Goal: Task Accomplishment & Management: Manage account settings

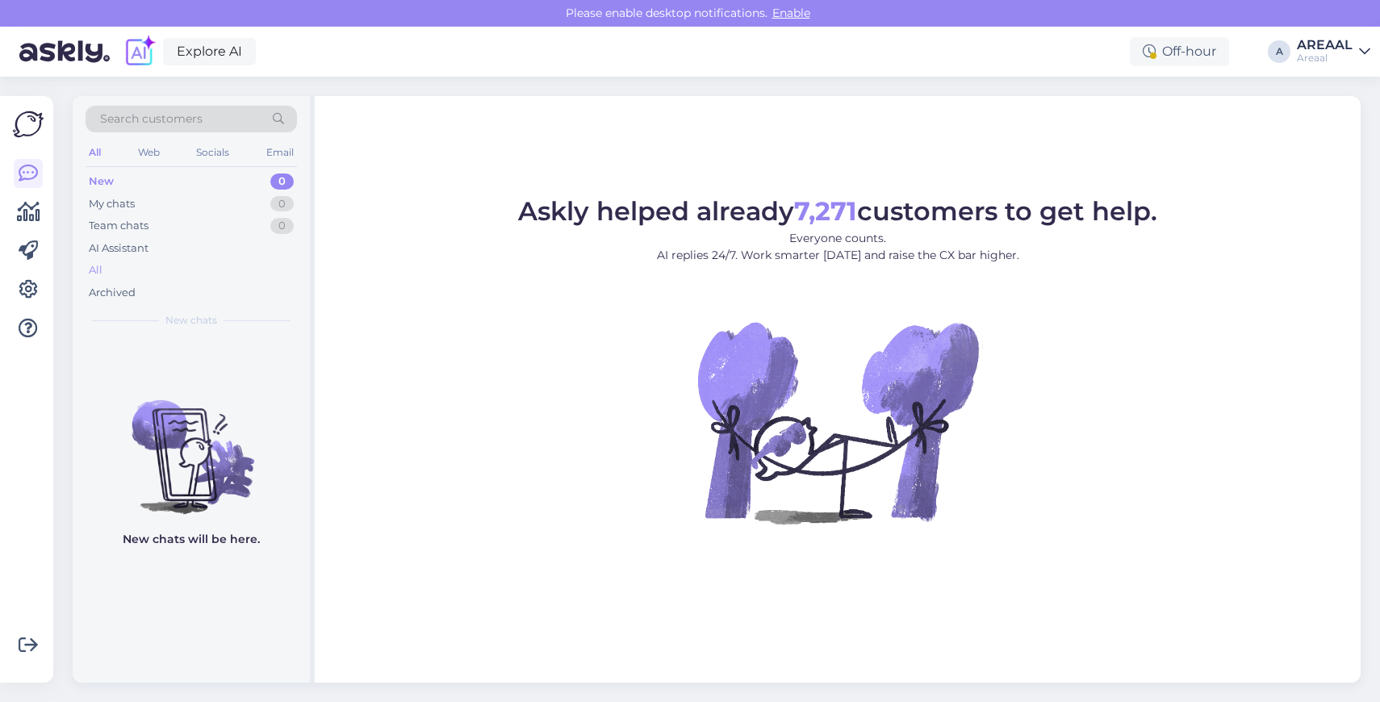
click at [217, 262] on div "All" at bounding box center [191, 270] width 211 height 23
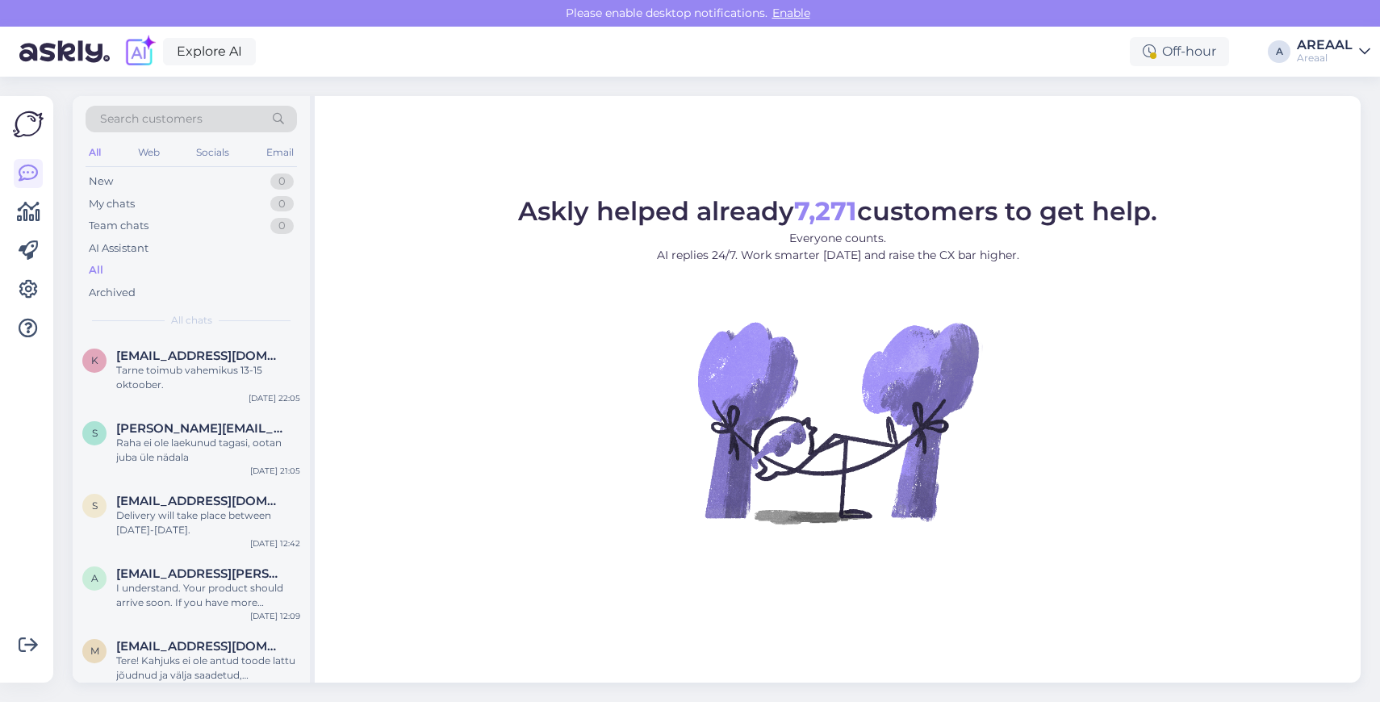
click at [1320, 61] on div "Areaal" at bounding box center [1325, 58] width 56 height 13
click at [1323, 119] on button "Open" at bounding box center [1334, 124] width 45 height 25
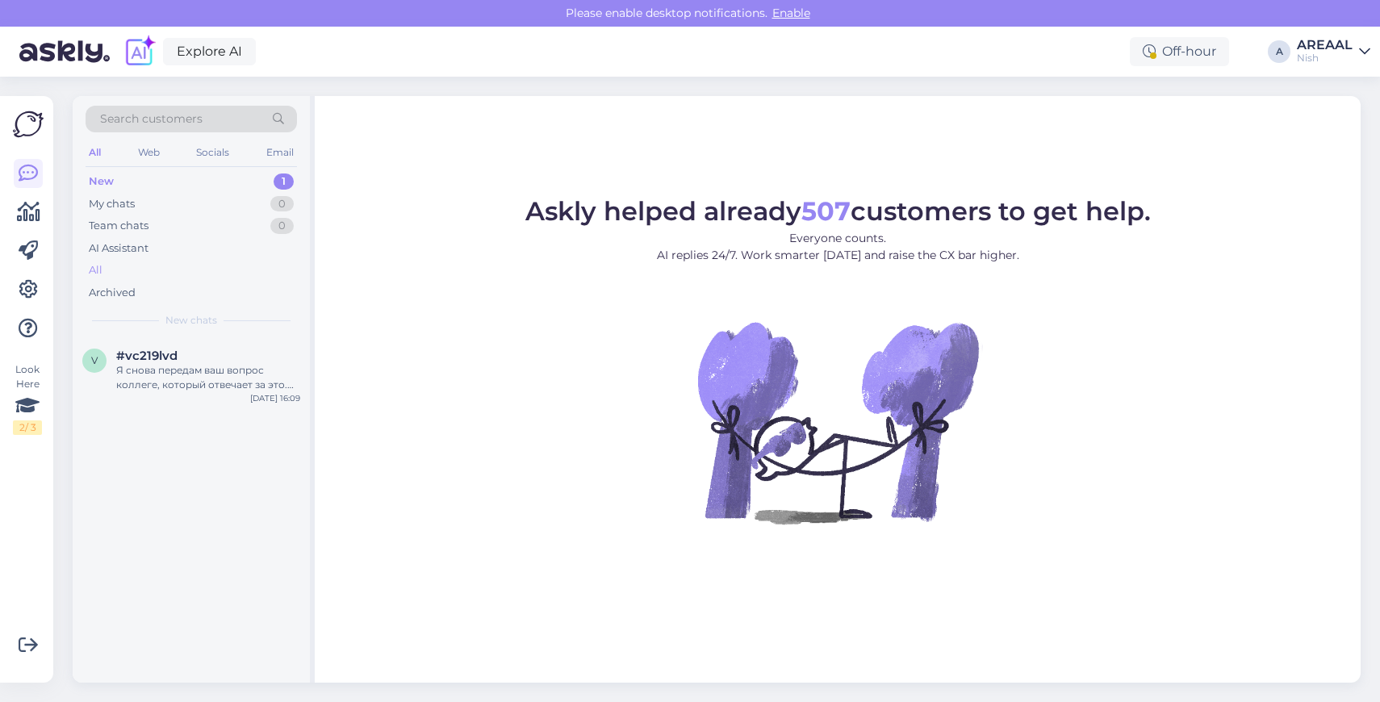
click at [179, 266] on div "All" at bounding box center [191, 270] width 211 height 23
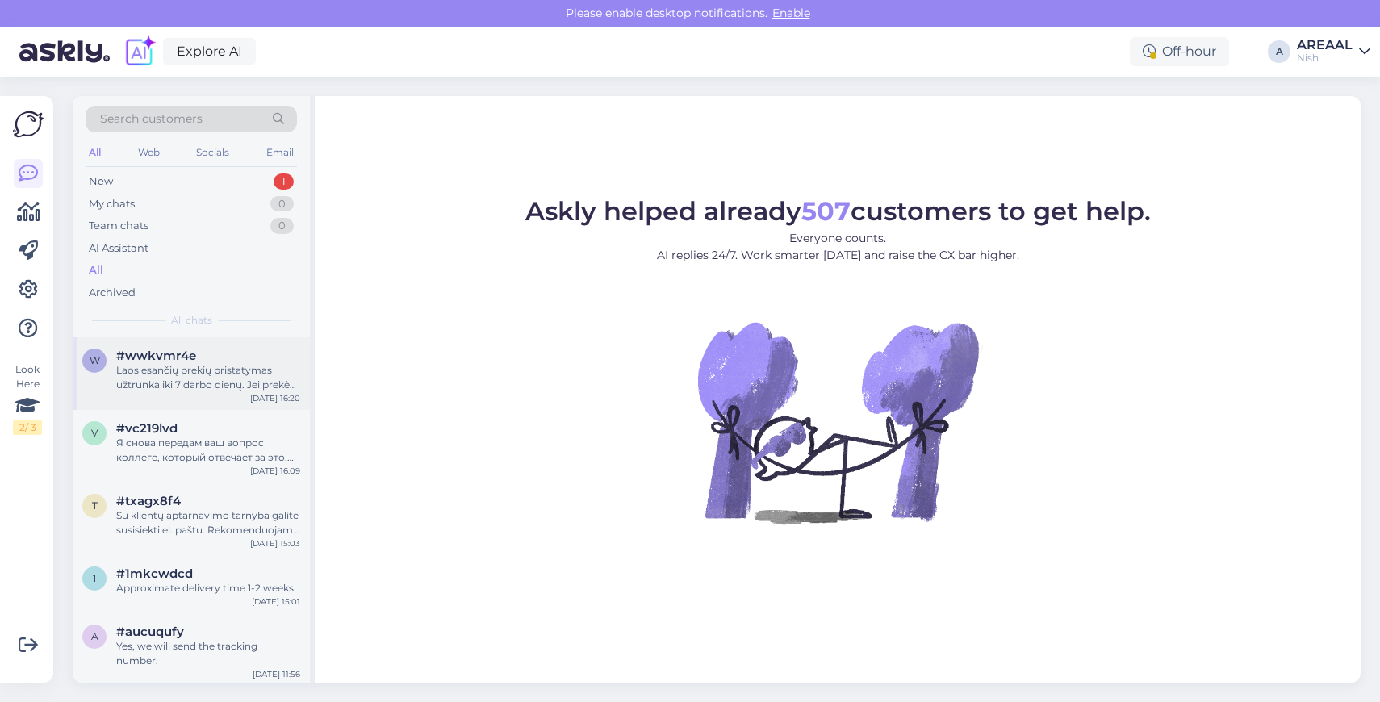
click at [165, 386] on div "Laos esančių prekių pristatymas užtrunka iki 7 darbo dienų. Jei prekės šiuo met…" at bounding box center [208, 377] width 184 height 29
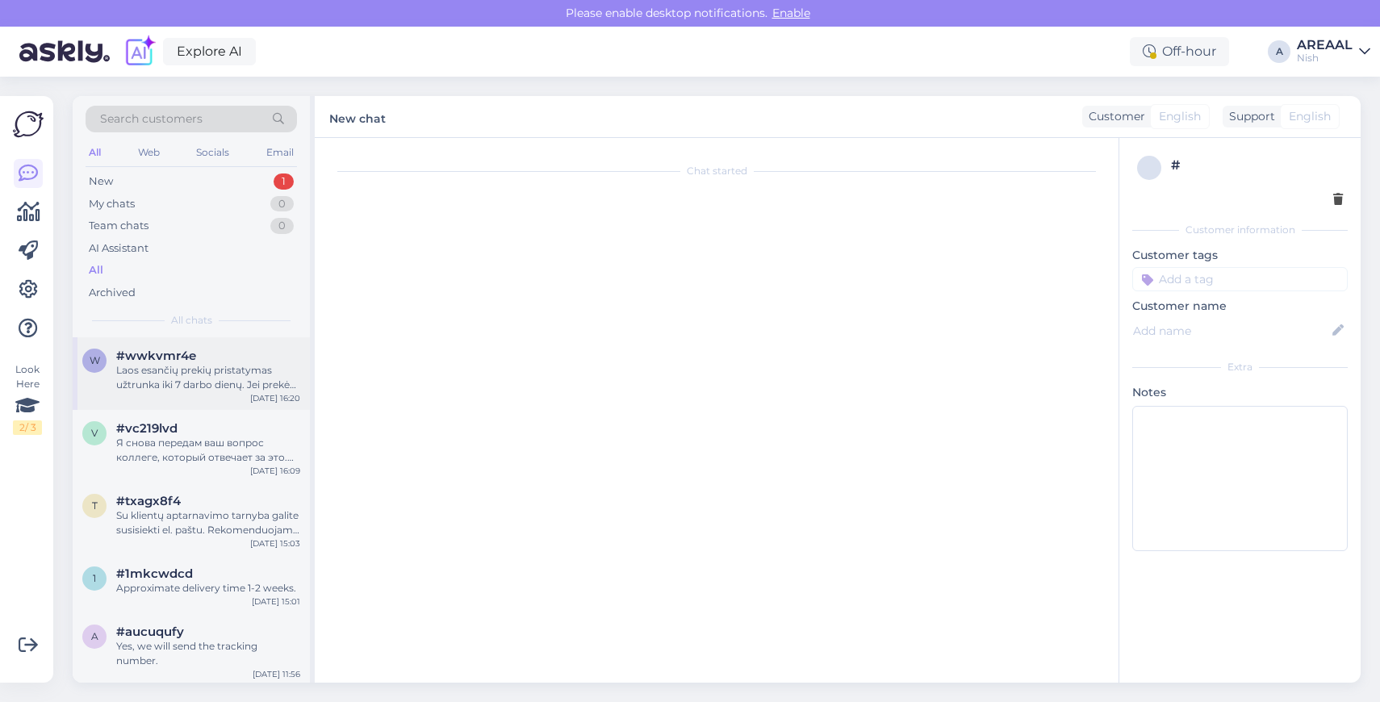
scroll to position [110, 0]
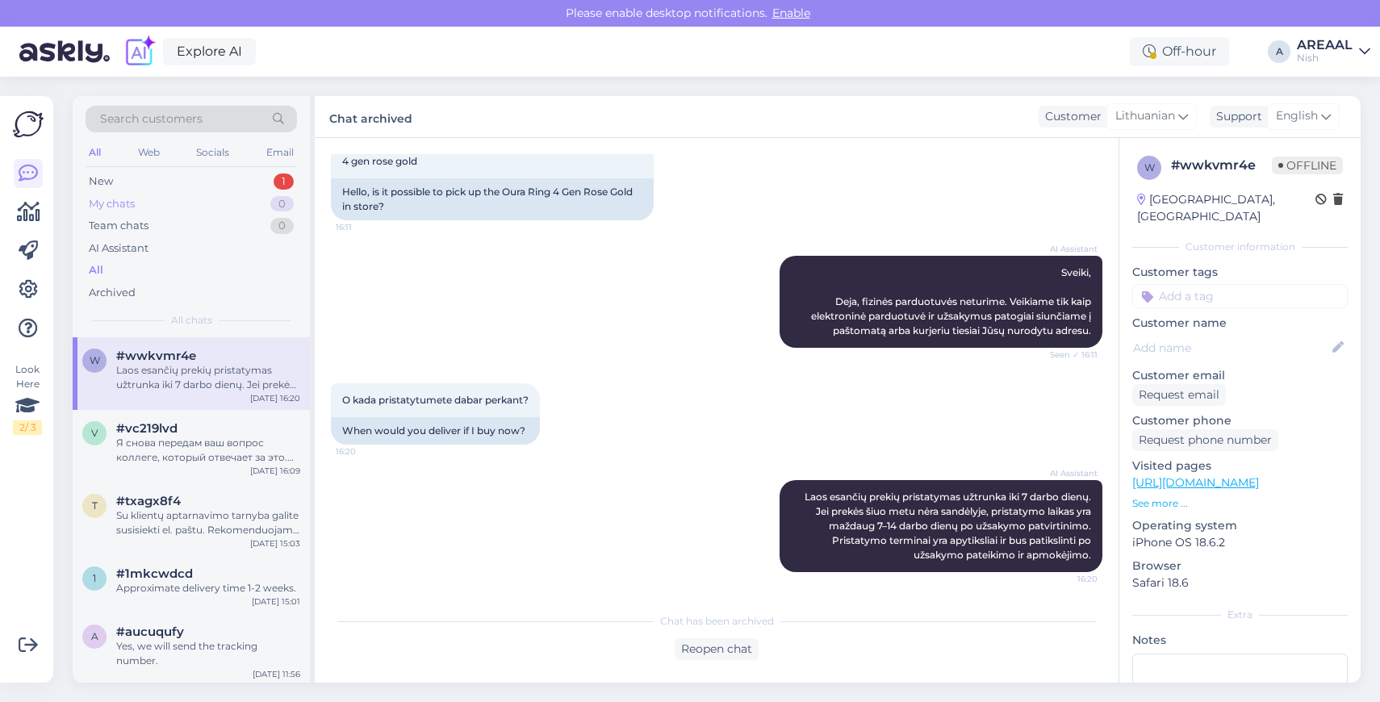
click at [274, 195] on div "My chats 0" at bounding box center [191, 204] width 211 height 23
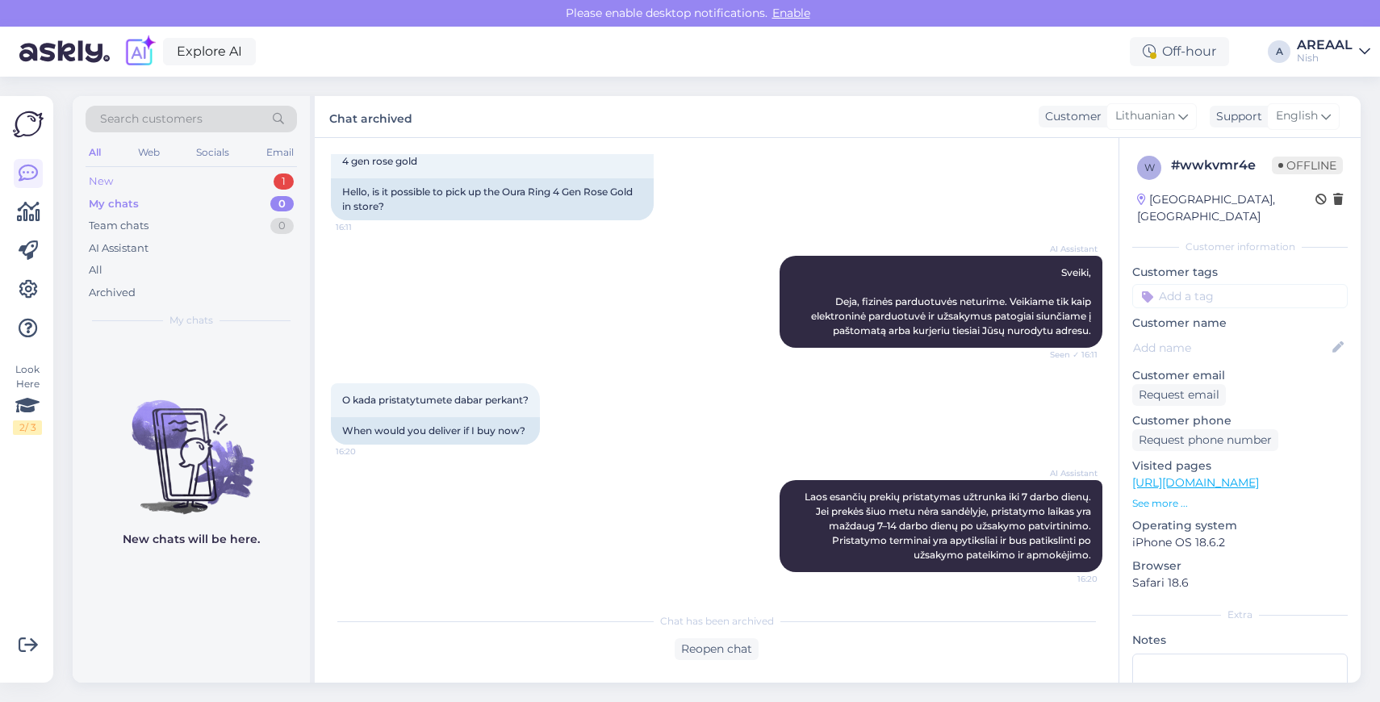
click at [278, 188] on div "1" at bounding box center [284, 182] width 20 height 16
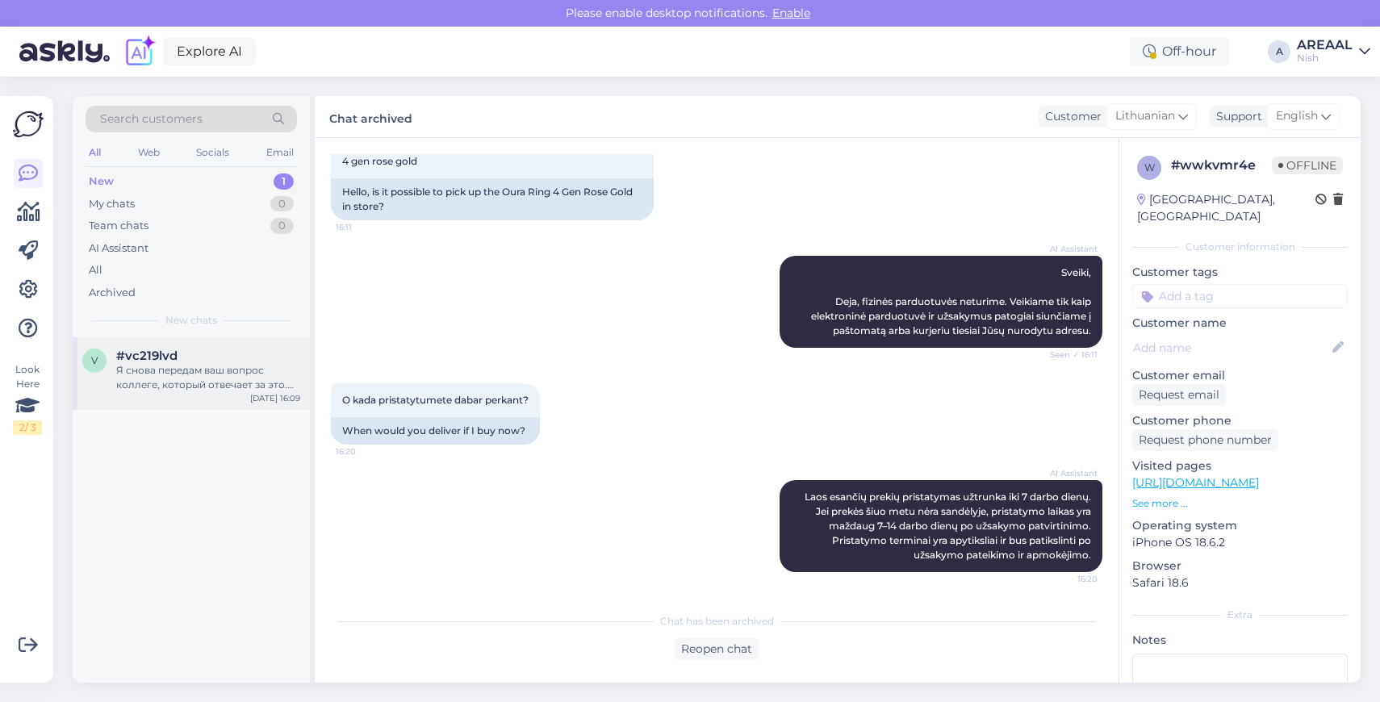
click at [234, 341] on div "v #vc219lvd Я снова передам ваш вопрос коллеге, который отвечает за это. Ответ …" at bounding box center [191, 373] width 237 height 73
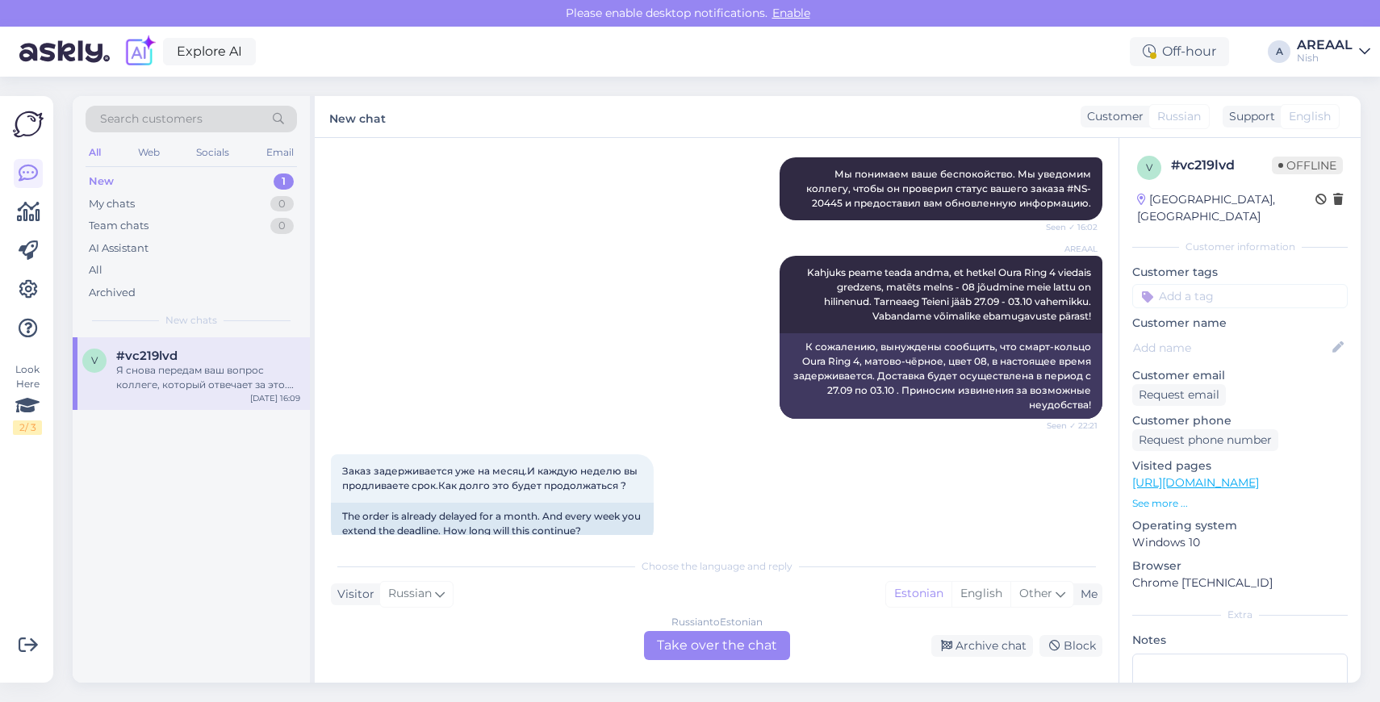
scroll to position [3030, 0]
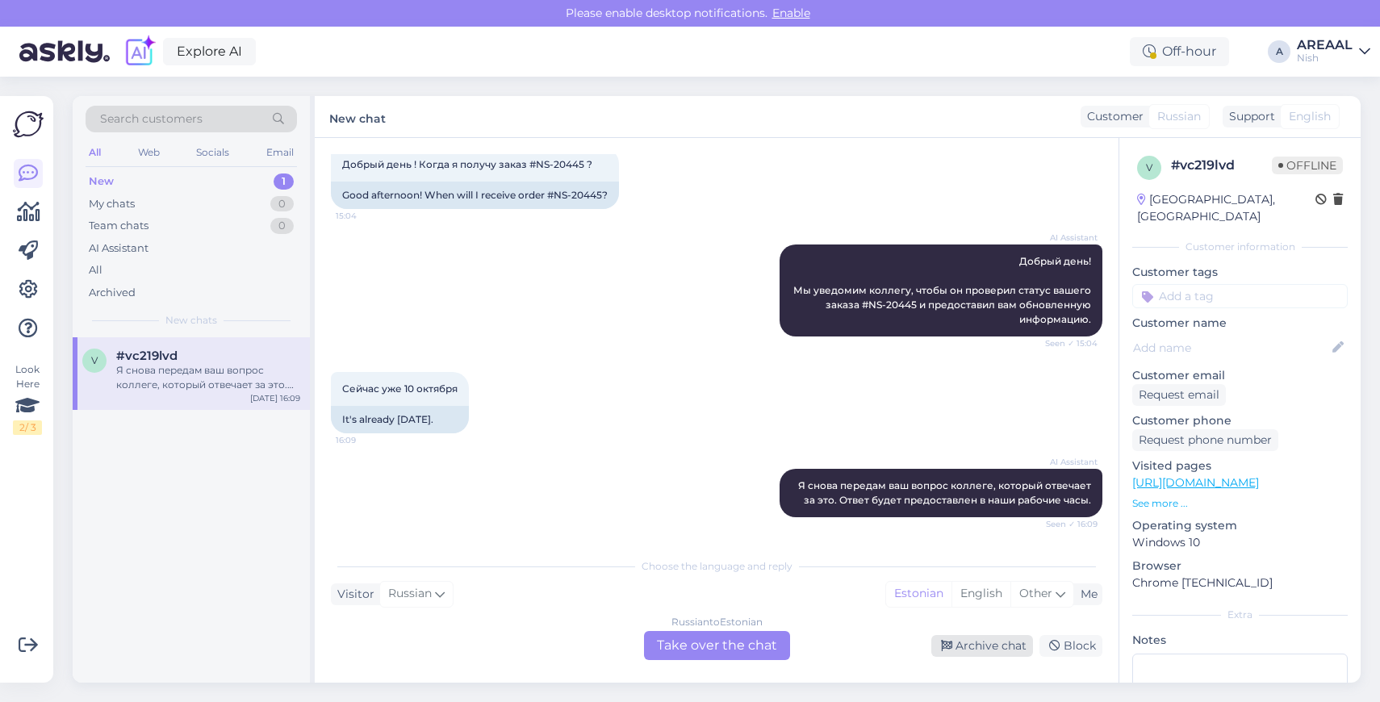
click at [960, 637] on div "Archive chat" at bounding box center [982, 646] width 102 height 22
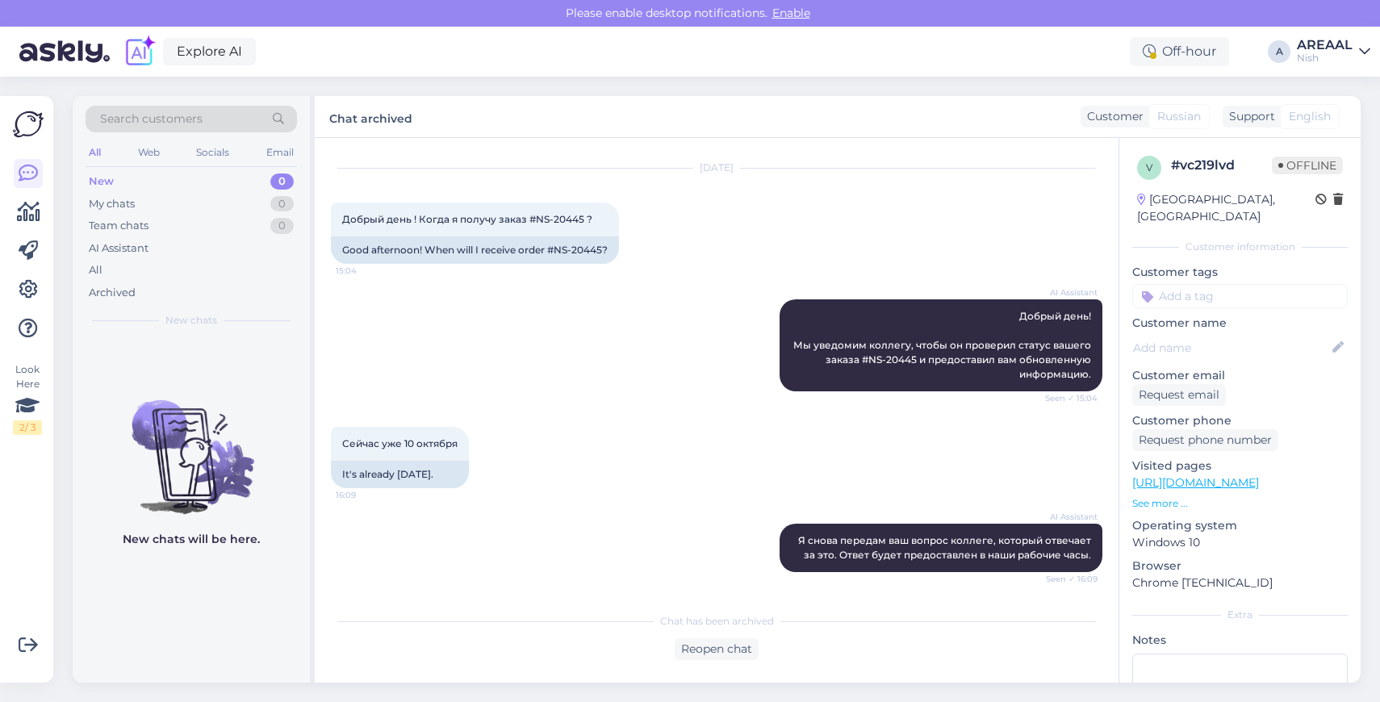
click at [1349, 56] on div "Nish" at bounding box center [1325, 58] width 56 height 13
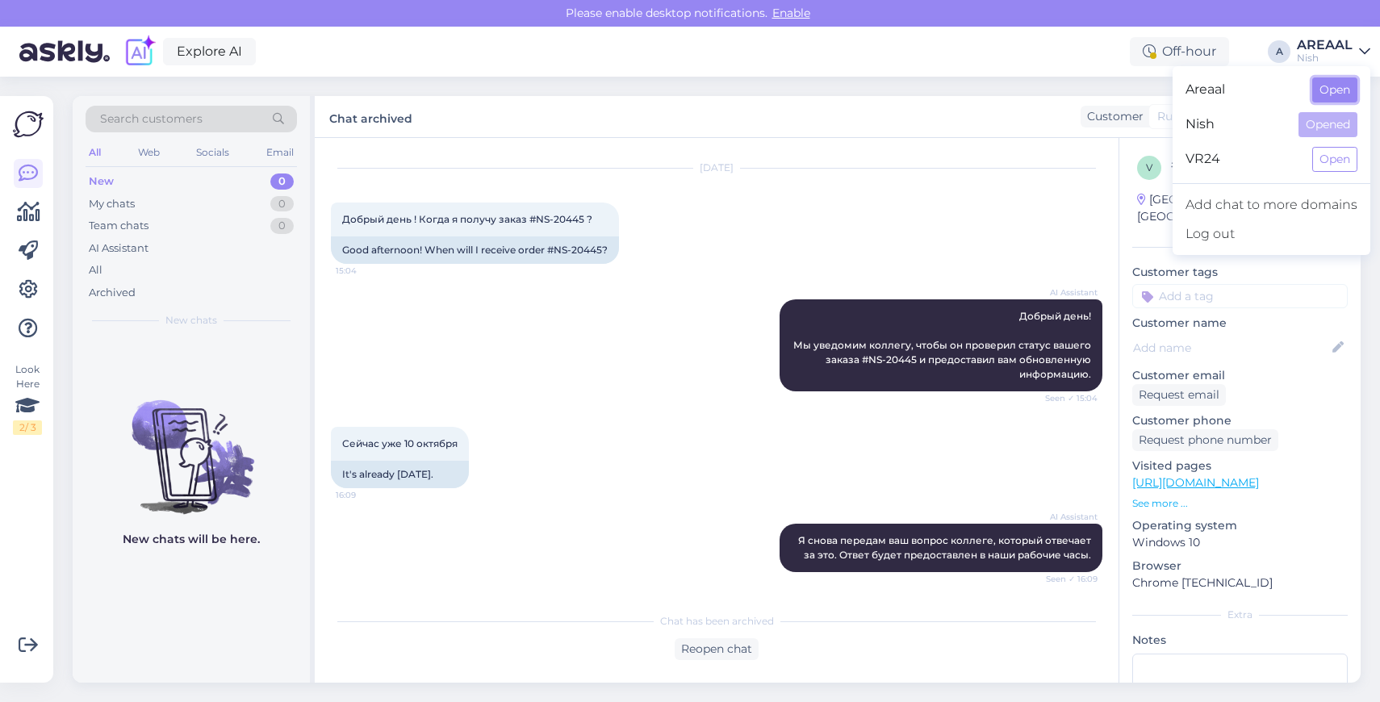
click at [1336, 91] on button "Open" at bounding box center [1334, 89] width 45 height 25
